Goal: Task Accomplishment & Management: Manage account settings

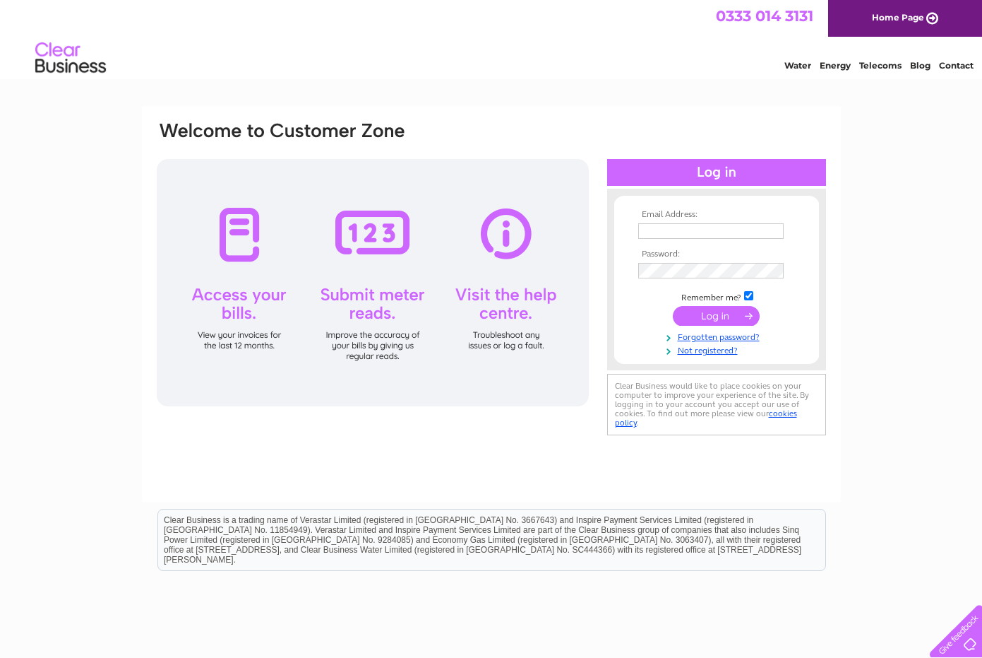
type input "info@abux.co.uk"
click at [715, 317] on input "submit" at bounding box center [716, 316] width 87 height 20
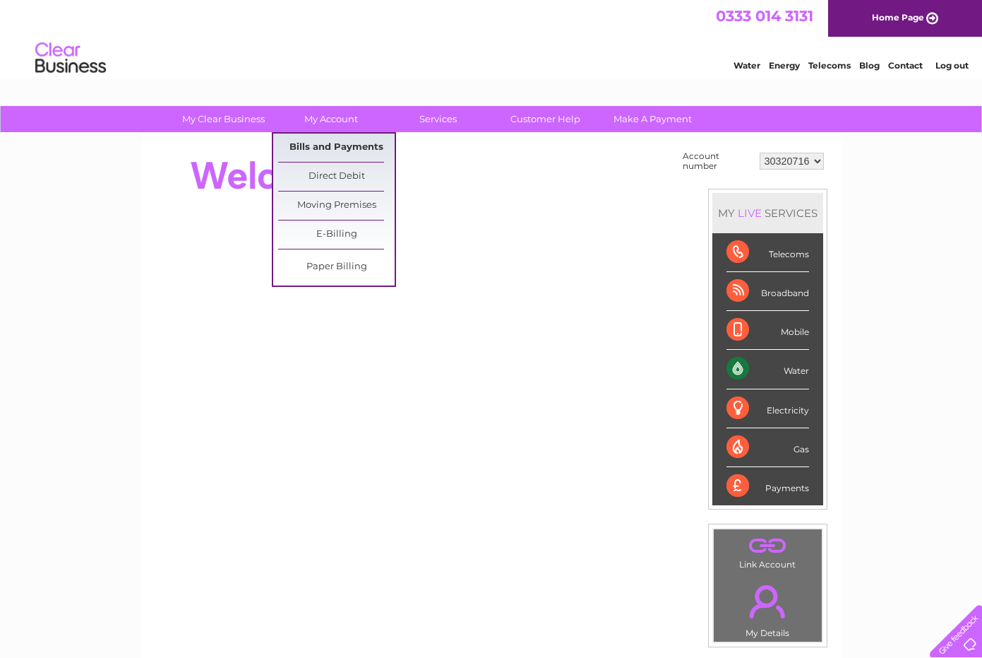
click at [344, 140] on link "Bills and Payments" at bounding box center [336, 147] width 117 height 28
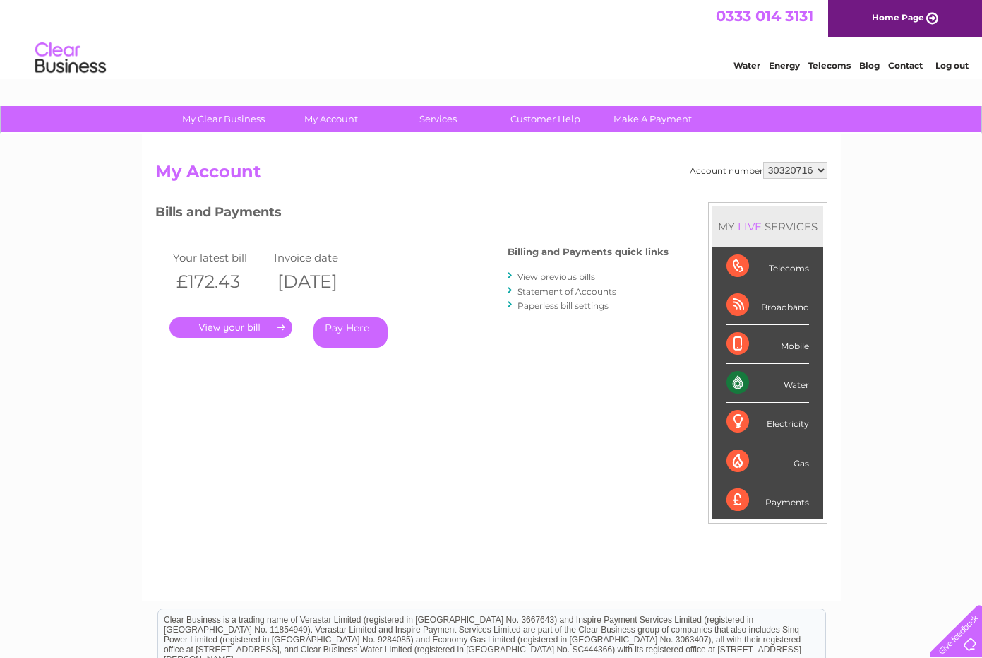
click at [273, 326] on link "." at bounding box center [231, 327] width 123 height 20
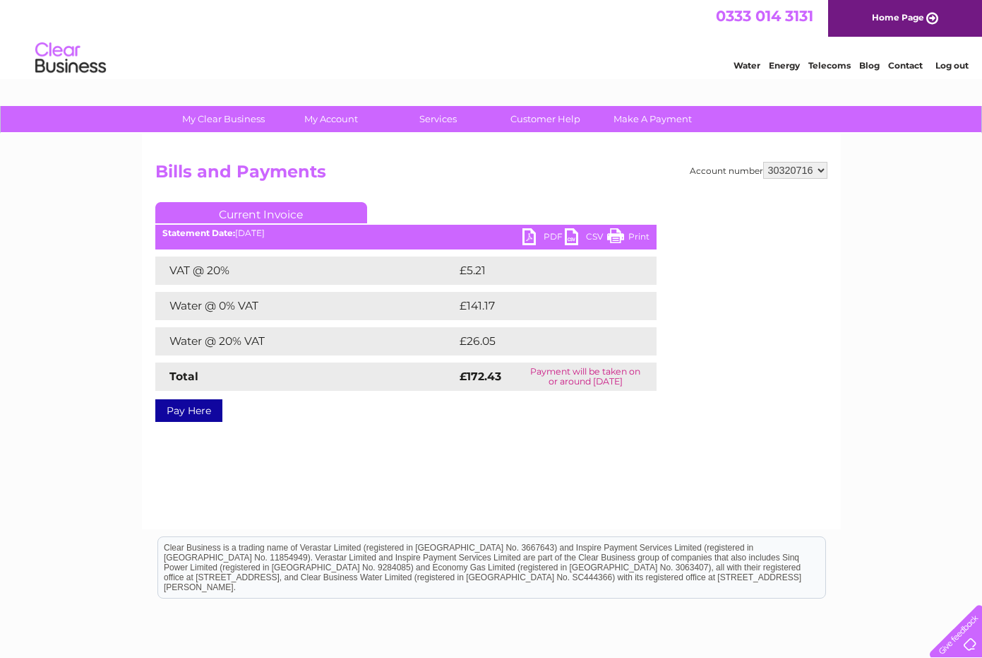
click at [523, 239] on link "PDF" at bounding box center [544, 238] width 42 height 20
